Goal: Task Accomplishment & Management: Manage account settings

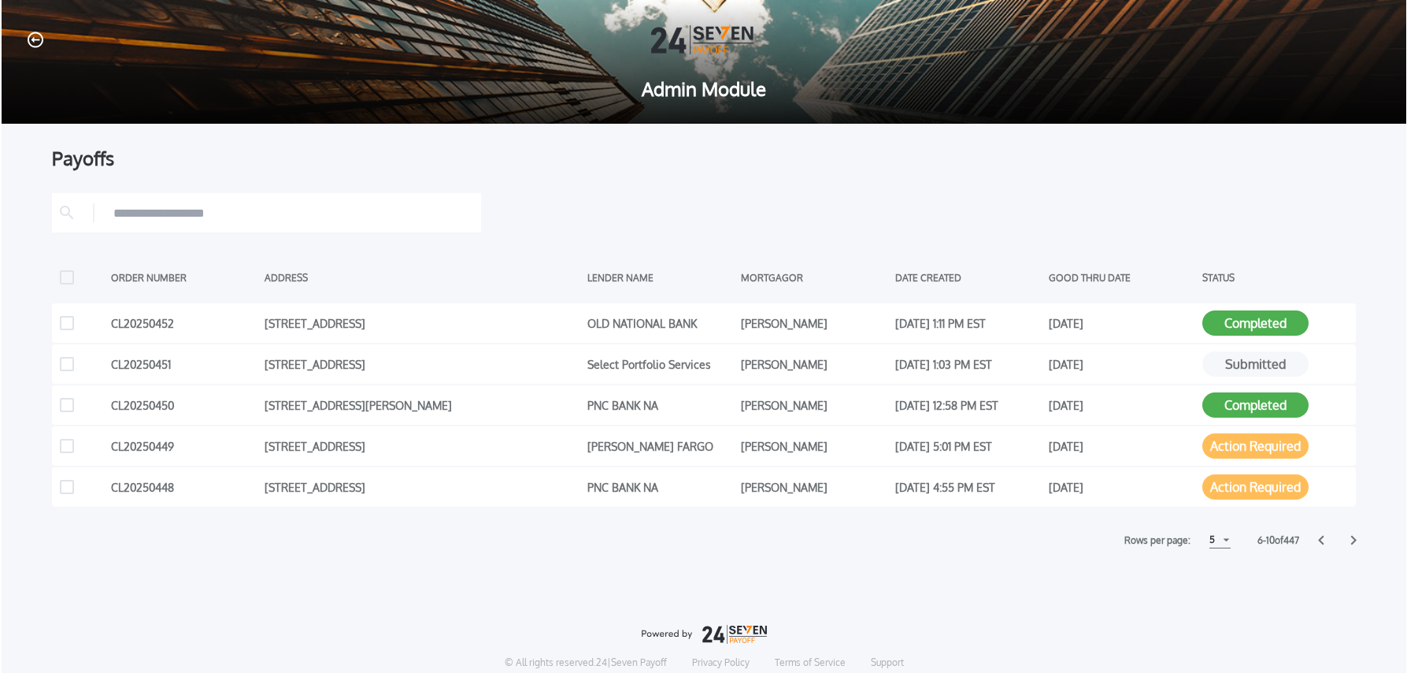
scroll to position [2, 0]
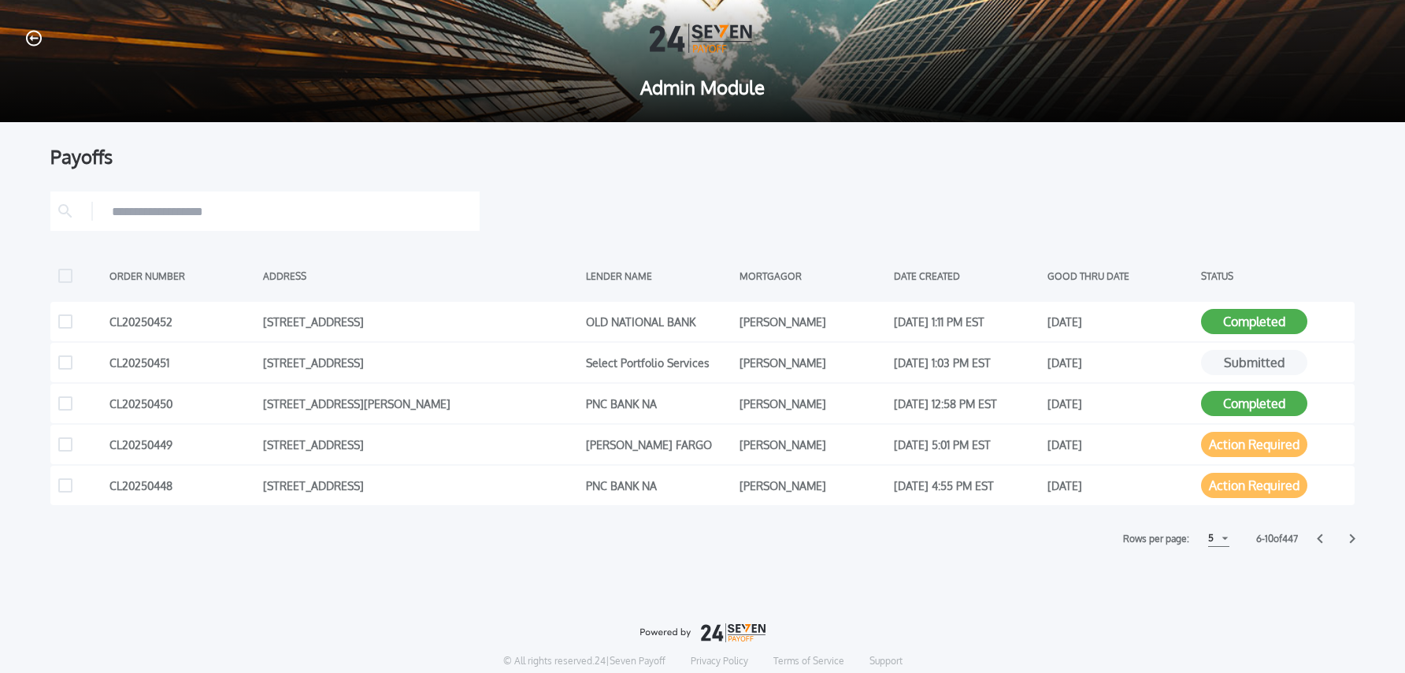
click at [1353, 540] on icon at bounding box center [1352, 538] width 6 height 10
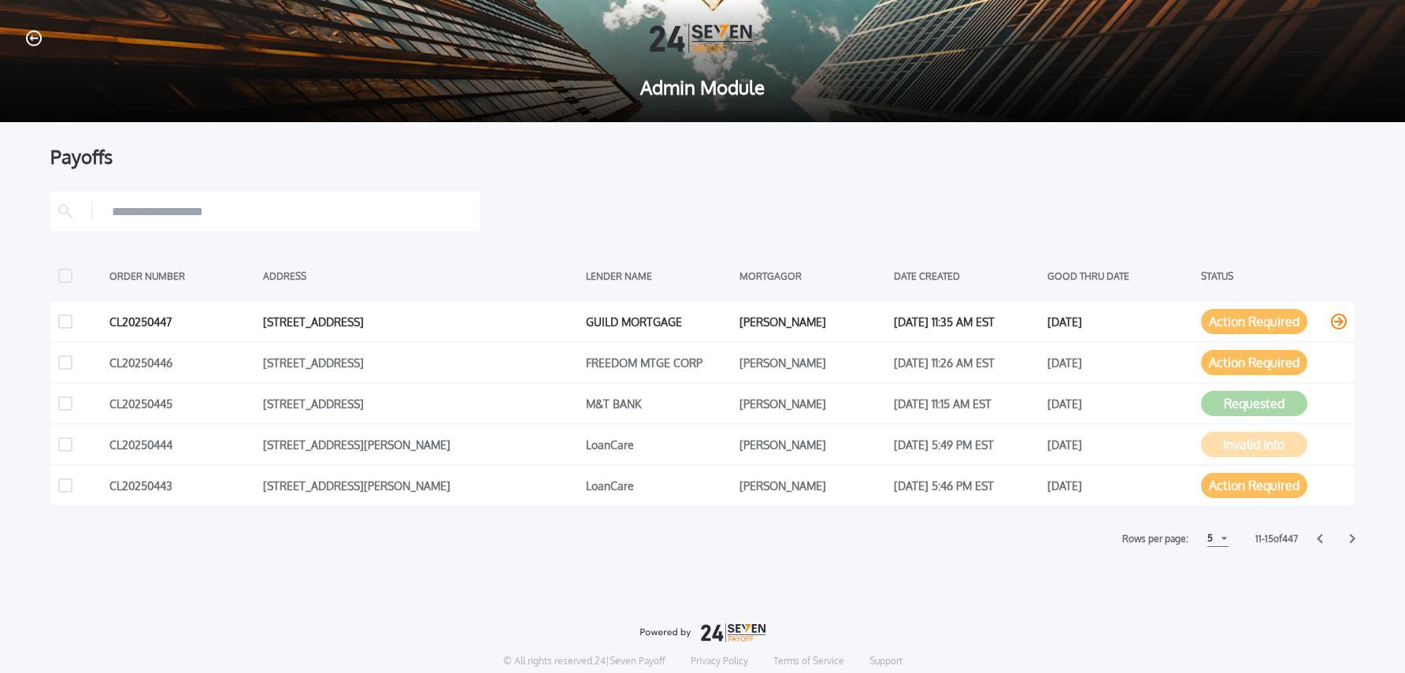
click at [1340, 321] on icon at bounding box center [1339, 321] width 16 height 16
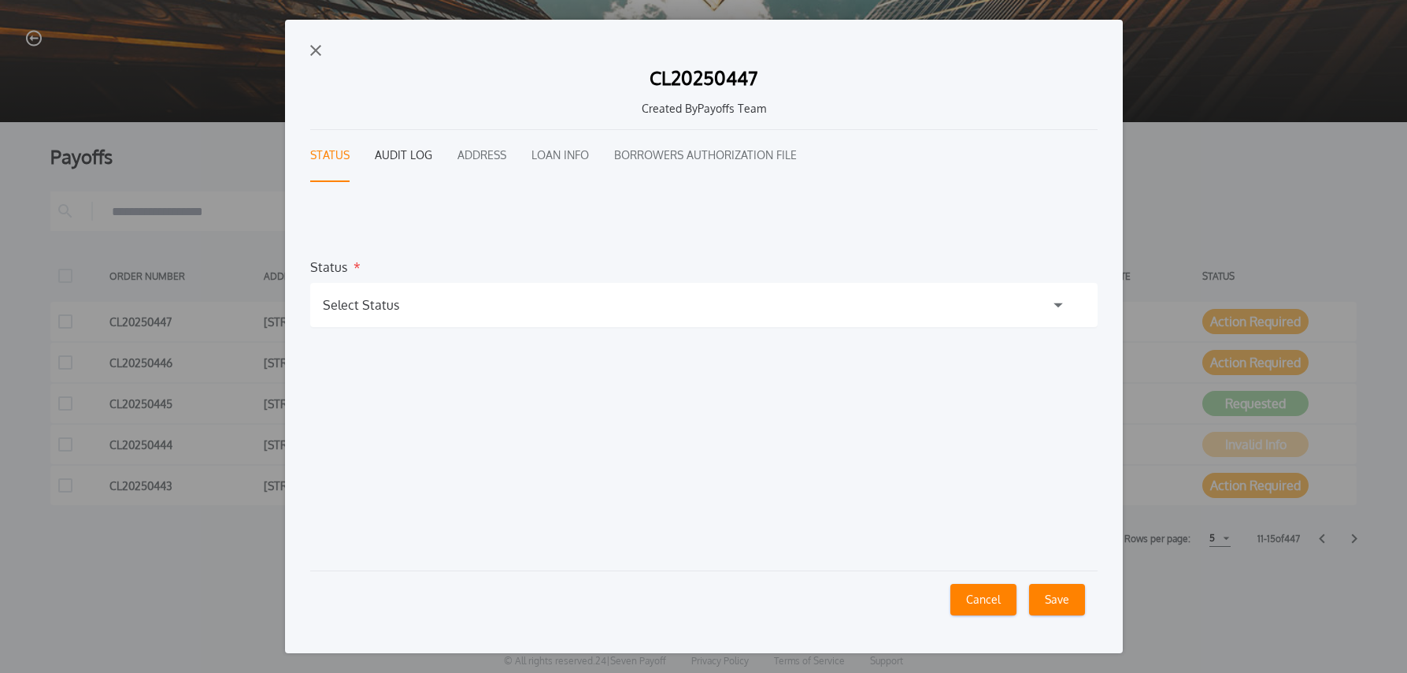
click at [409, 160] on button "Audit Log" at bounding box center [403, 156] width 57 height 52
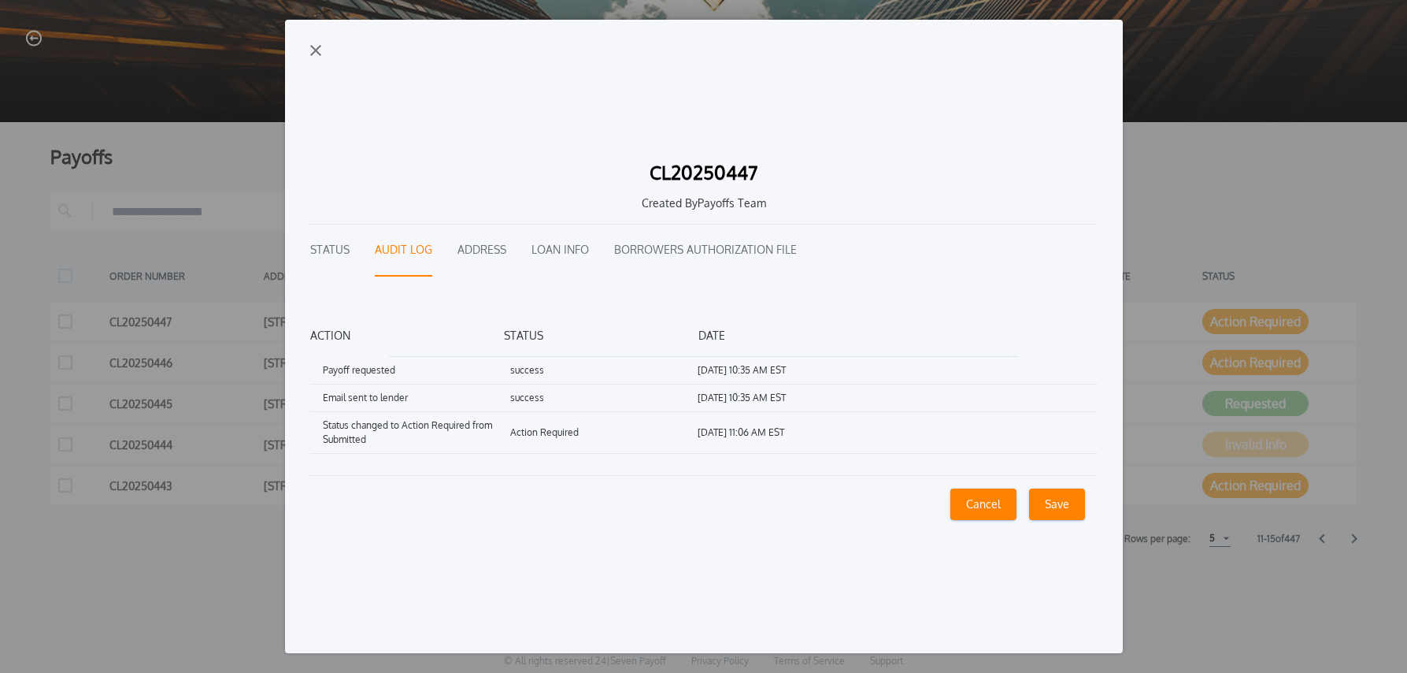
click at [539, 248] on button "Loan Info" at bounding box center [560, 250] width 57 height 52
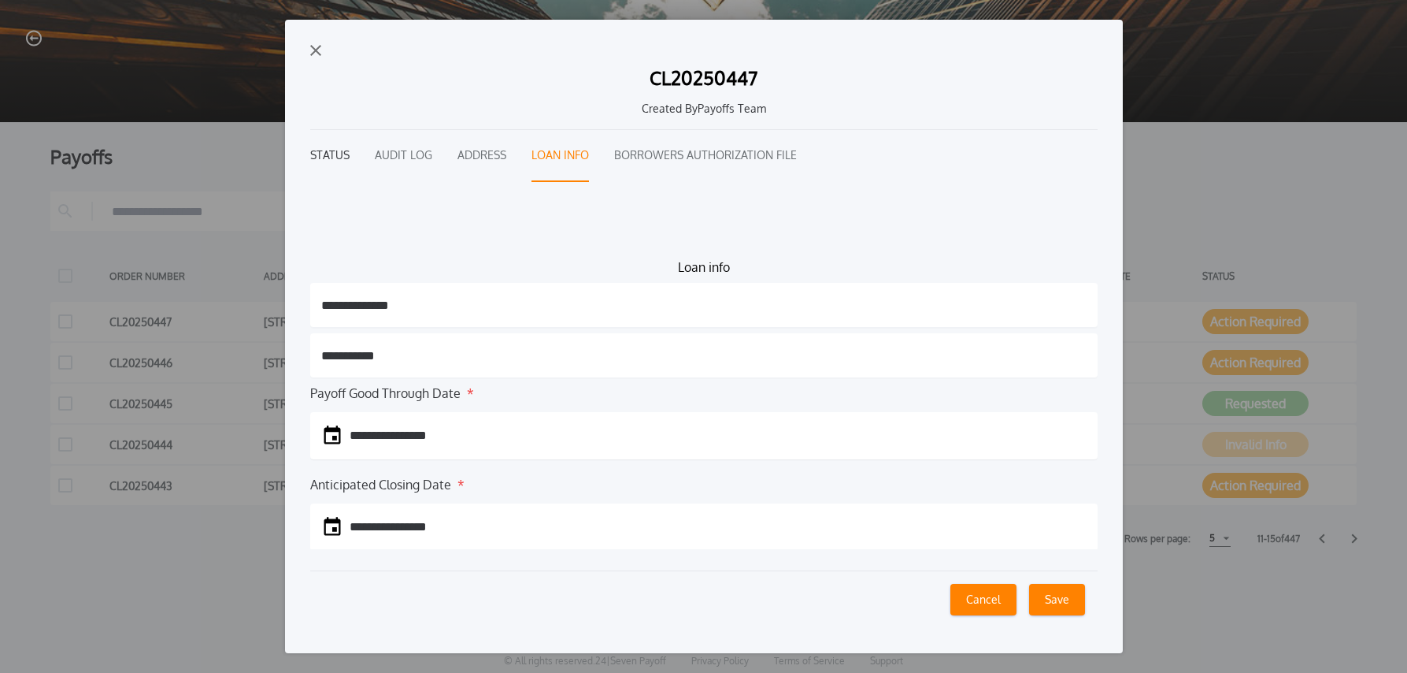
click at [330, 161] on button "Status" at bounding box center [329, 156] width 39 height 52
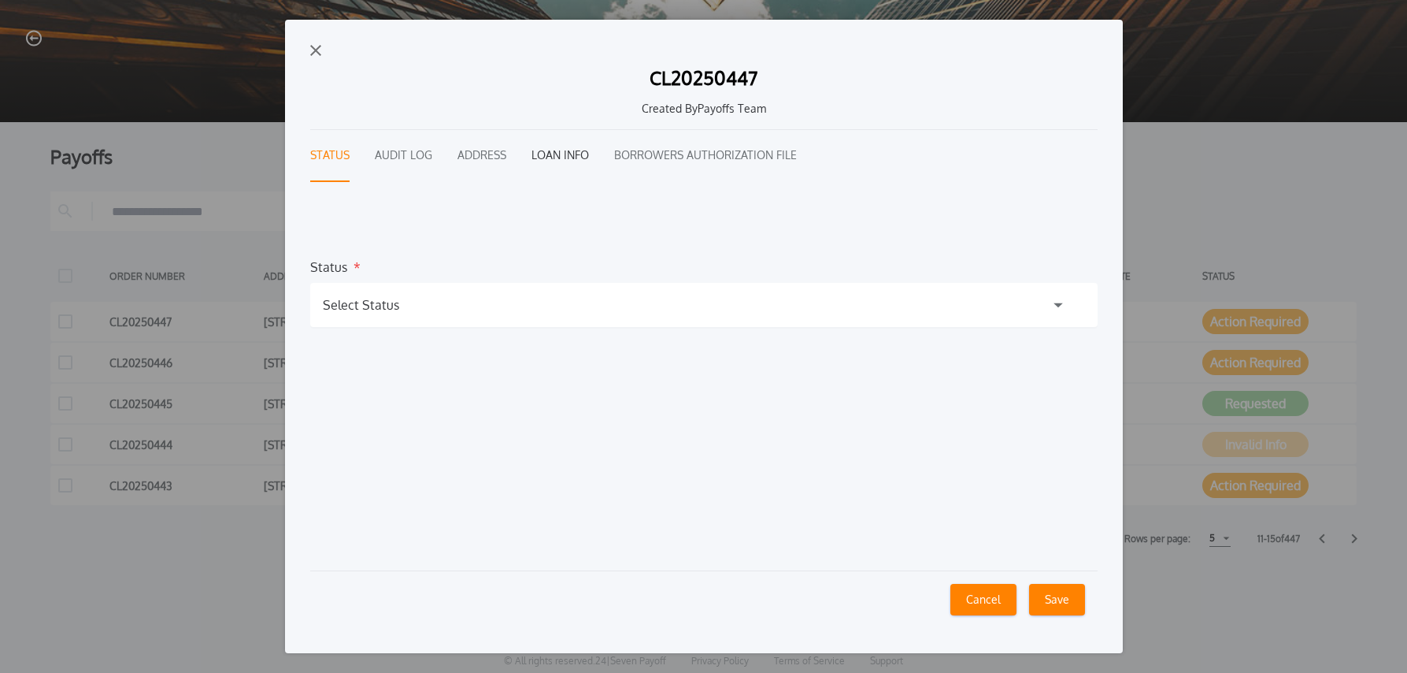
click at [573, 155] on button "Loan Info" at bounding box center [560, 156] width 57 height 52
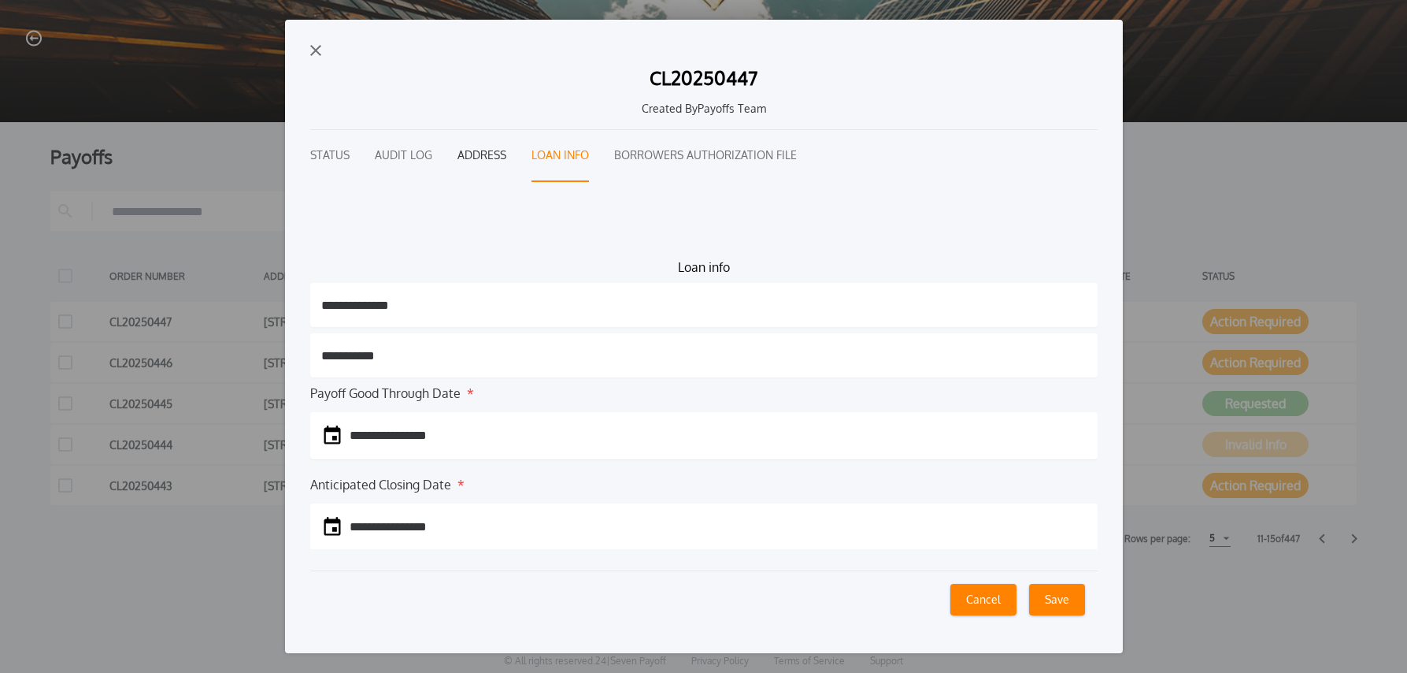
drag, startPoint x: 490, startPoint y: 155, endPoint x: 537, endPoint y: 232, distance: 90.5
click at [489, 155] on button "Address" at bounding box center [482, 156] width 49 height 52
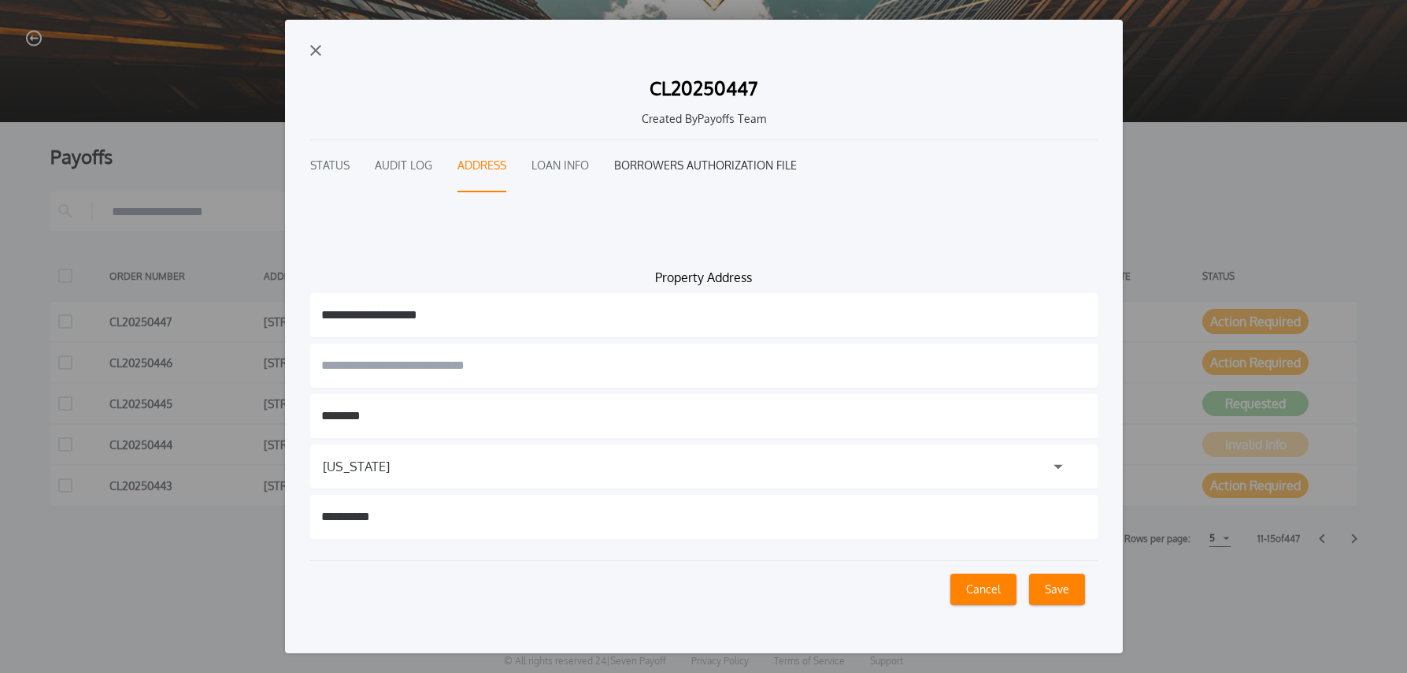
click at [719, 163] on button "Borrowers Authorization File" at bounding box center [705, 166] width 183 height 52
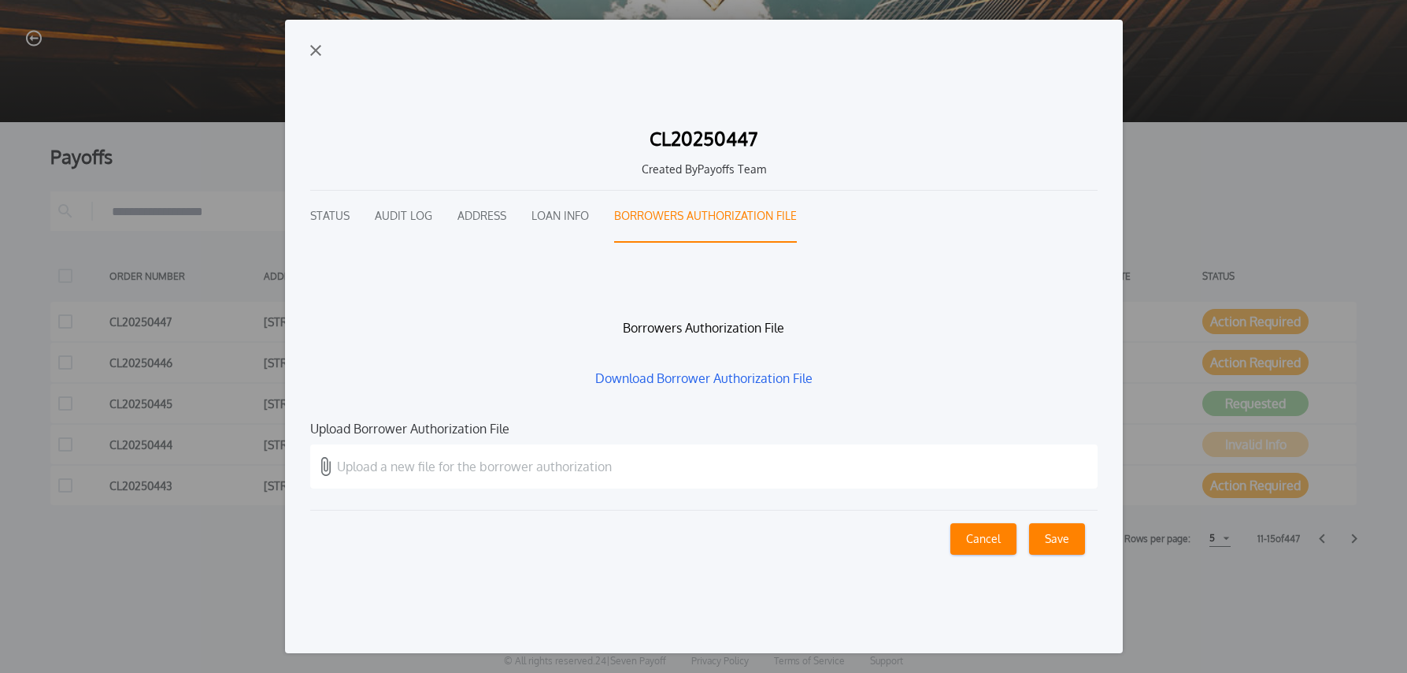
click at [572, 218] on button "Loan Info" at bounding box center [560, 217] width 57 height 52
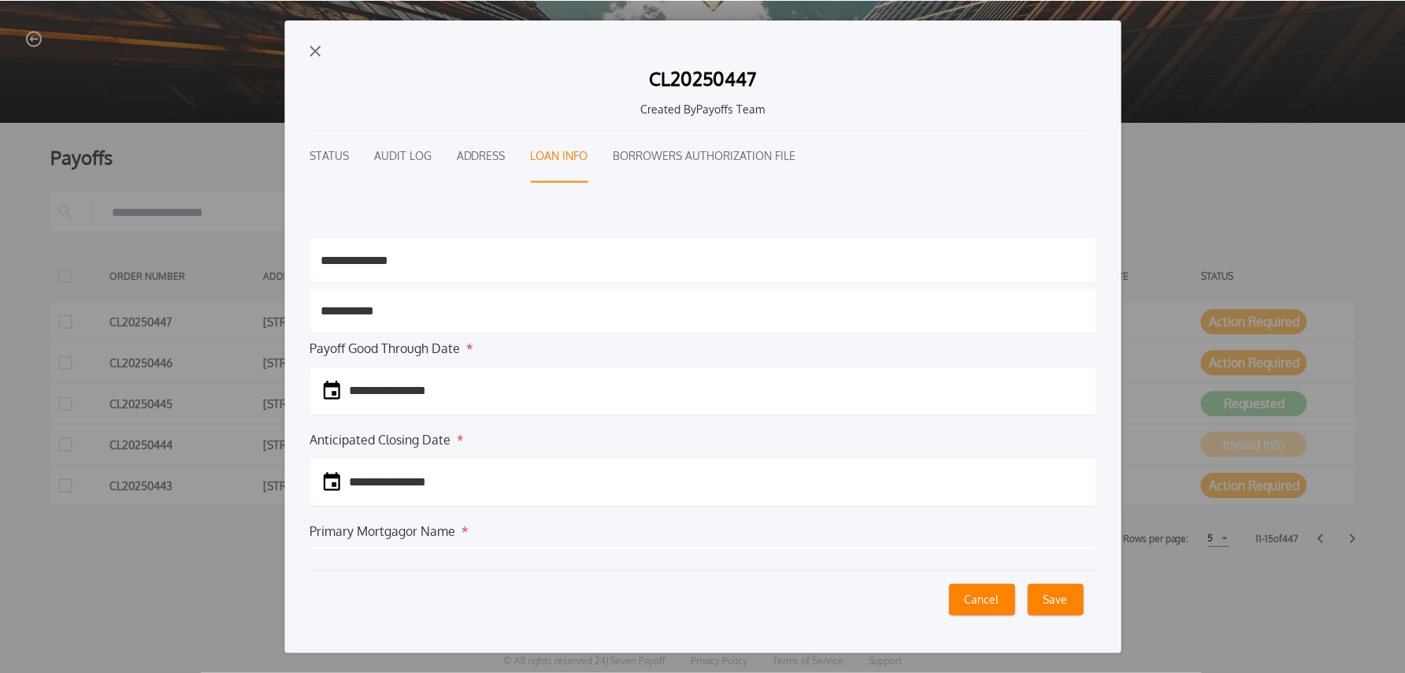
scroll to position [0, 0]
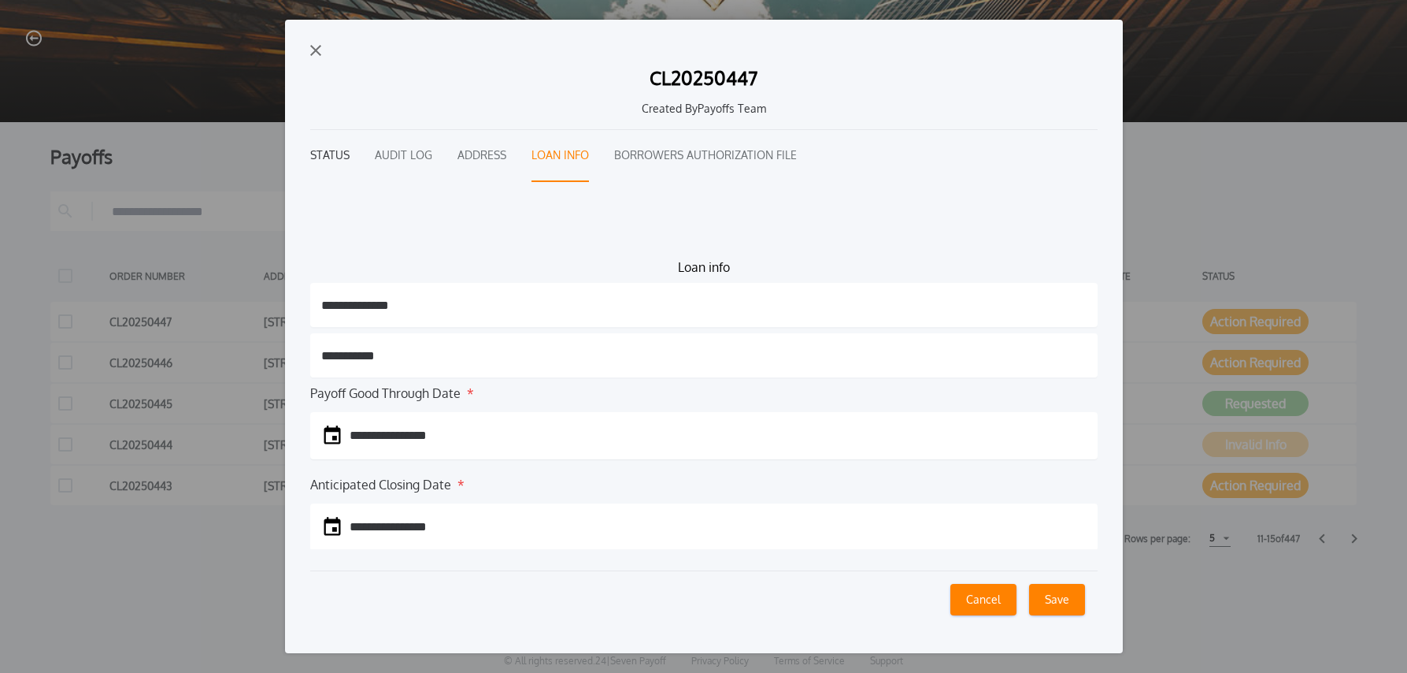
click at [336, 160] on button "Status" at bounding box center [329, 156] width 39 height 52
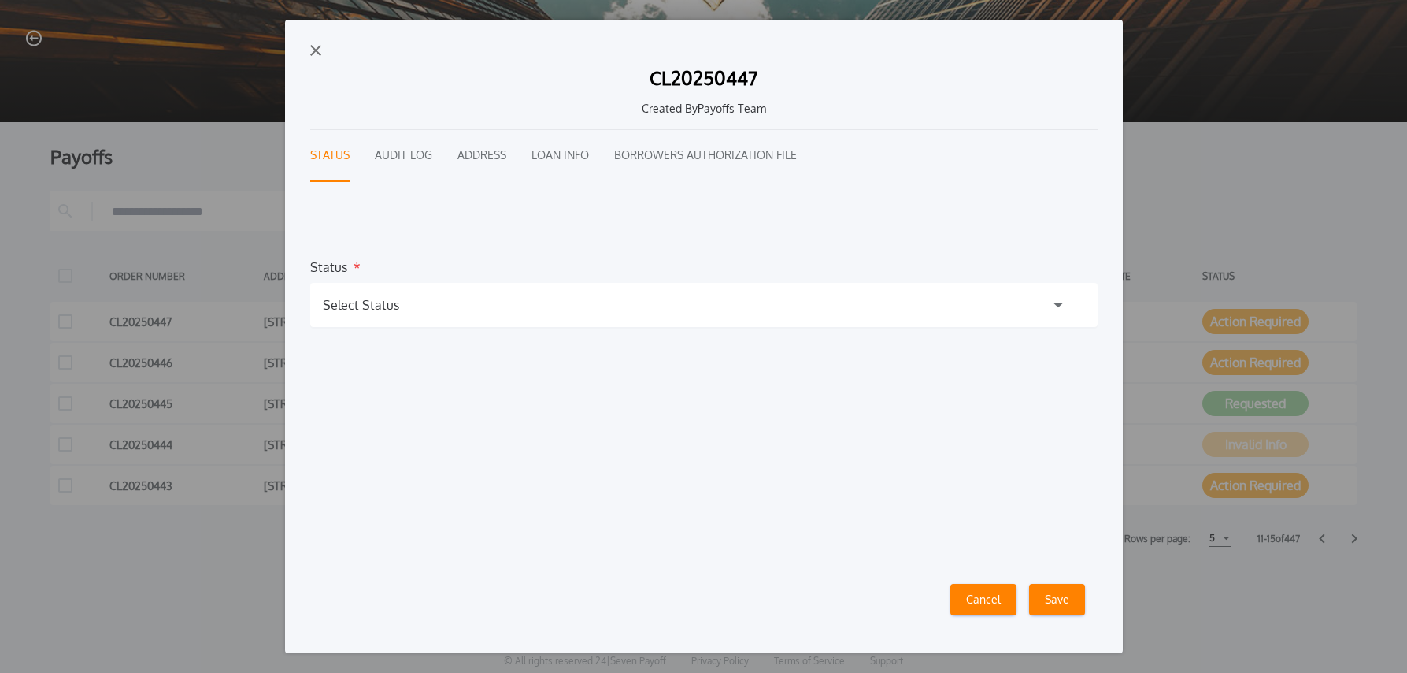
drag, startPoint x: 433, startPoint y: 309, endPoint x: 449, endPoint y: 310, distance: 15.8
click at [433, 309] on div "Select Status" at bounding box center [704, 305] width 788 height 44
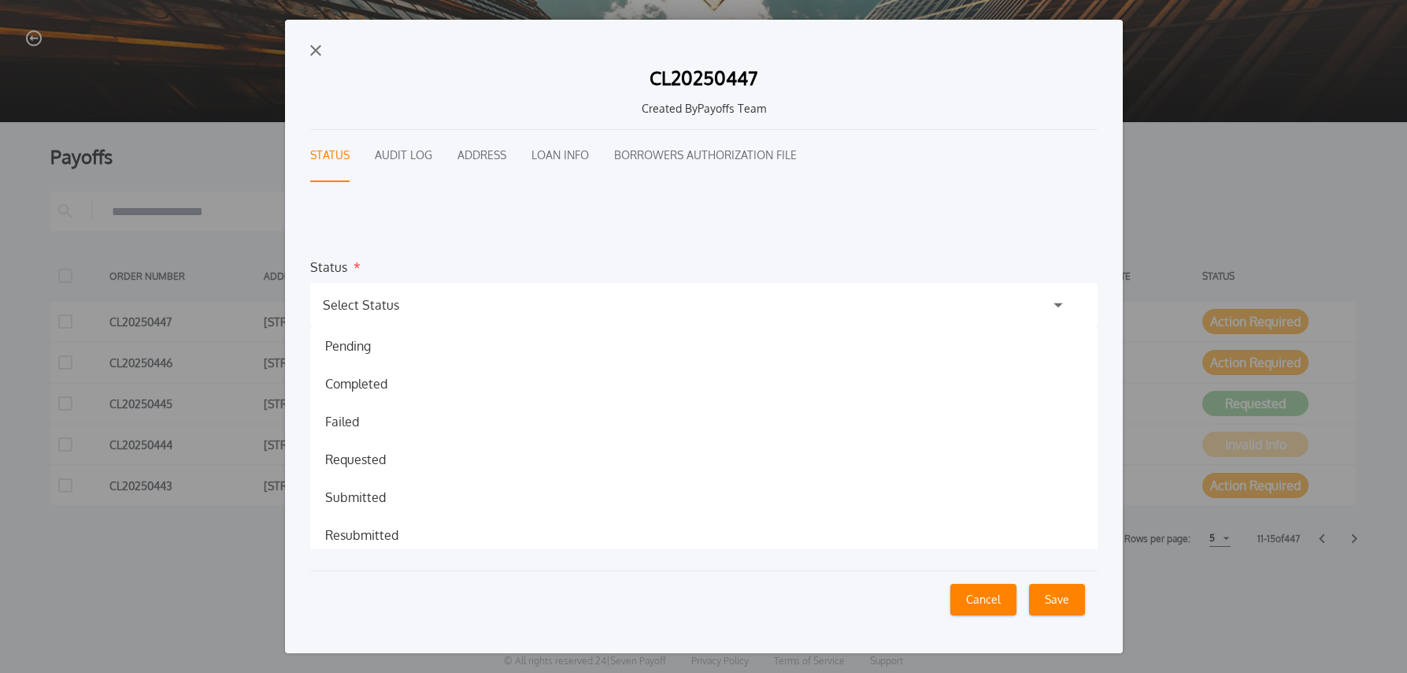
click at [346, 421] on h1 "Failed" at bounding box center [342, 421] width 59 height 19
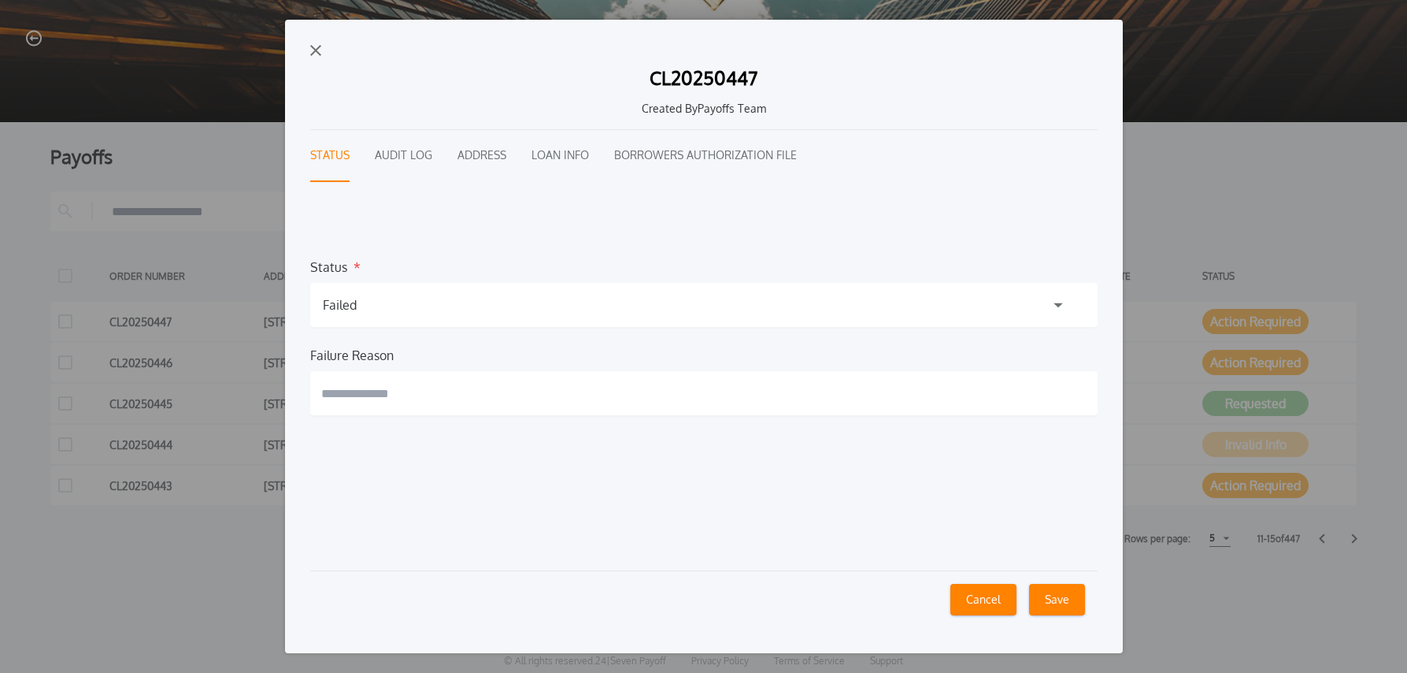
click at [392, 390] on input "text" at bounding box center [704, 393] width 788 height 44
click at [285, 20] on button "CL20250447 Created By Payoffs Team Status Audit Log Address Loan Info Borrowers…" at bounding box center [704, 336] width 838 height 633
click at [285, 20] on button "**********" at bounding box center [704, 336] width 838 height 633
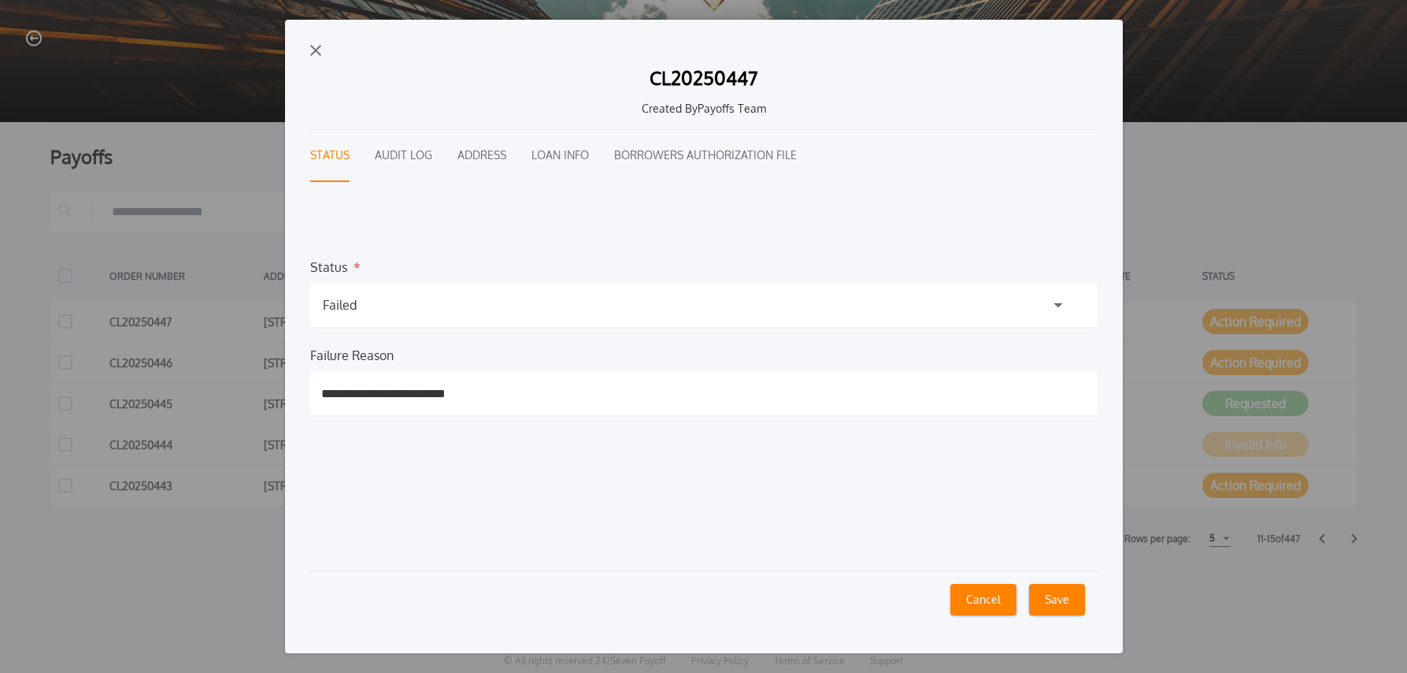
click at [285, 20] on button "**********" at bounding box center [704, 336] width 838 height 633
type input "**********"
click at [285, 20] on button "**********" at bounding box center [704, 336] width 838 height 633
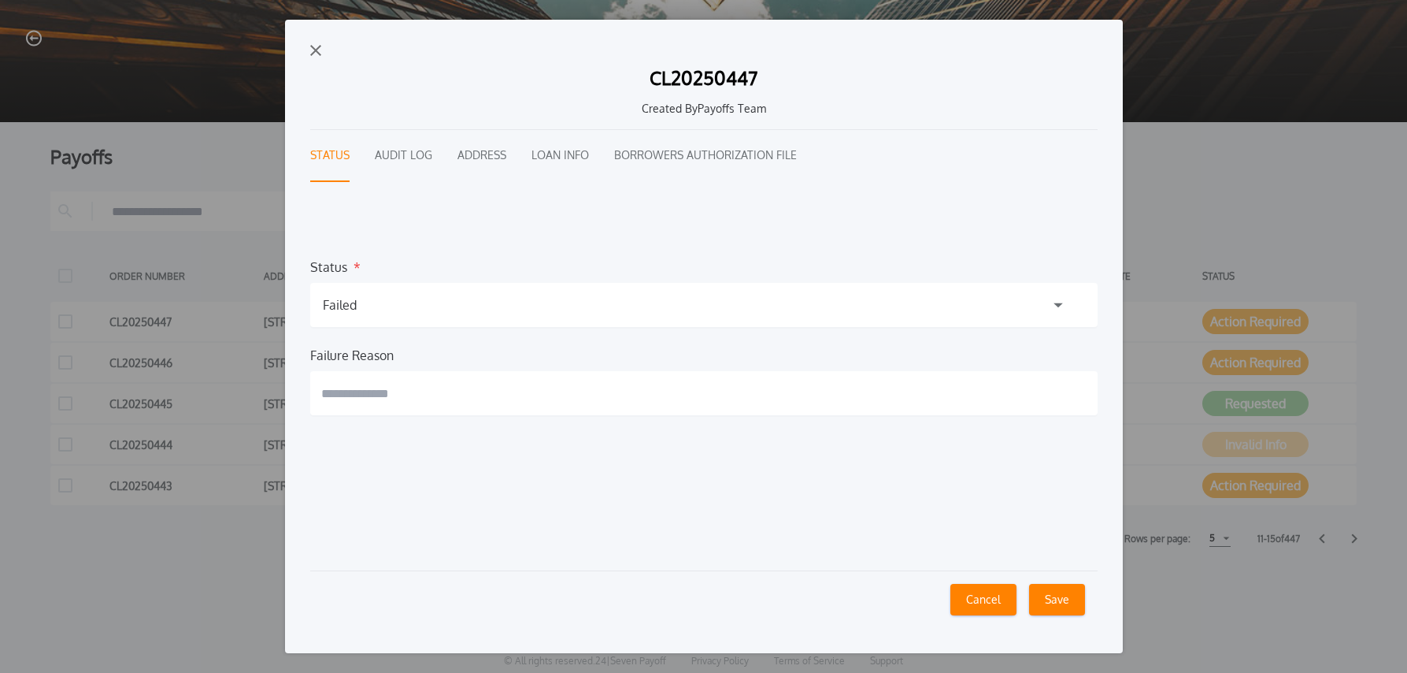
click at [354, 306] on h1 "Failed" at bounding box center [340, 304] width 34 height 19
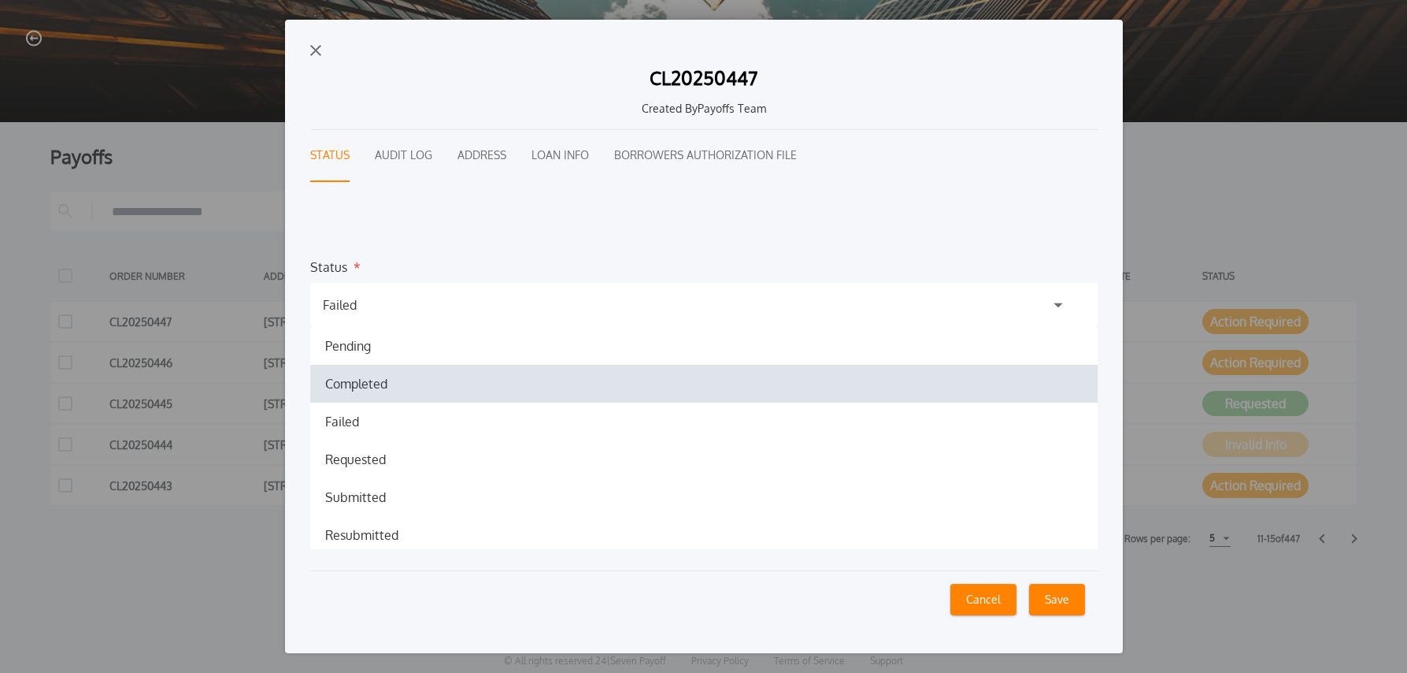
click at [342, 380] on h1 "Completed" at bounding box center [356, 383] width 87 height 19
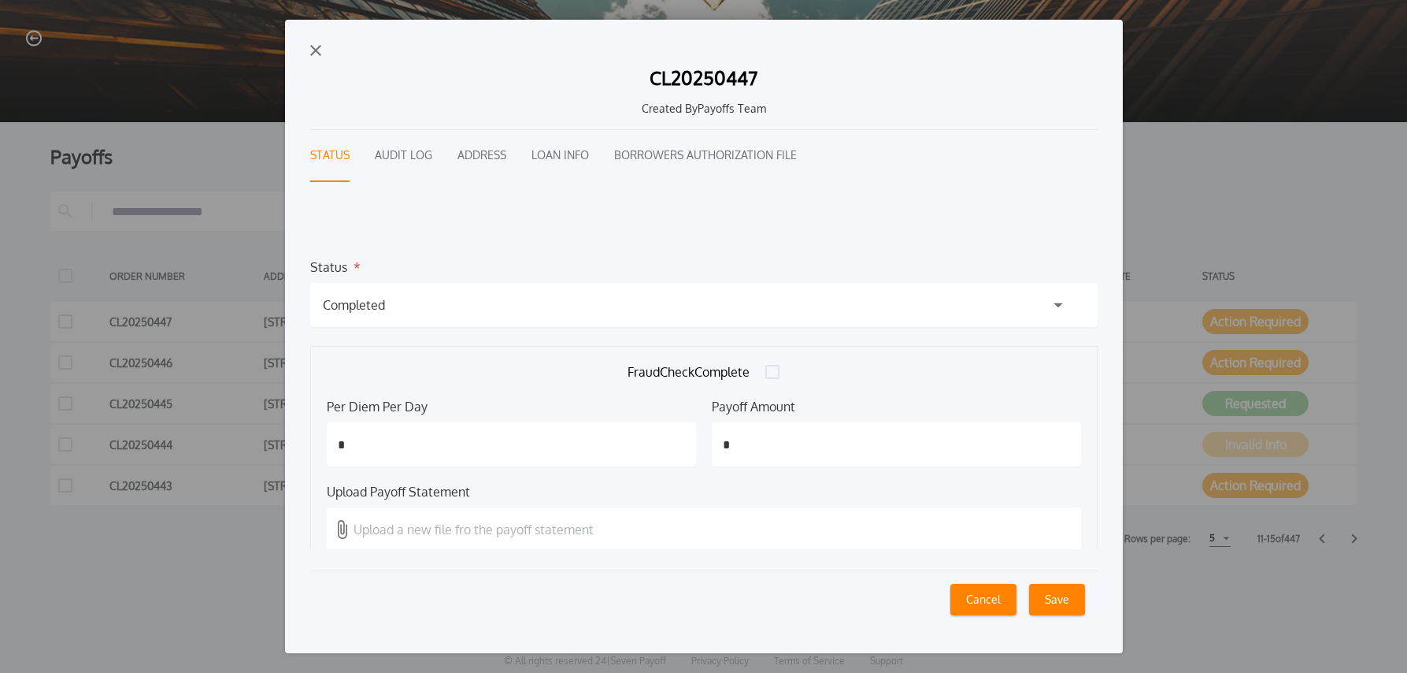
click at [557, 525] on p "Upload a new file fro the payoff statement" at bounding box center [474, 529] width 240 height 19
click at [0, 0] on input "Upload a new file fro the payoff statement" at bounding box center [0, 0] width 0 height 0
click at [1074, 601] on button "Save" at bounding box center [1057, 600] width 56 height 32
